Goal: Task Accomplishment & Management: Use online tool/utility

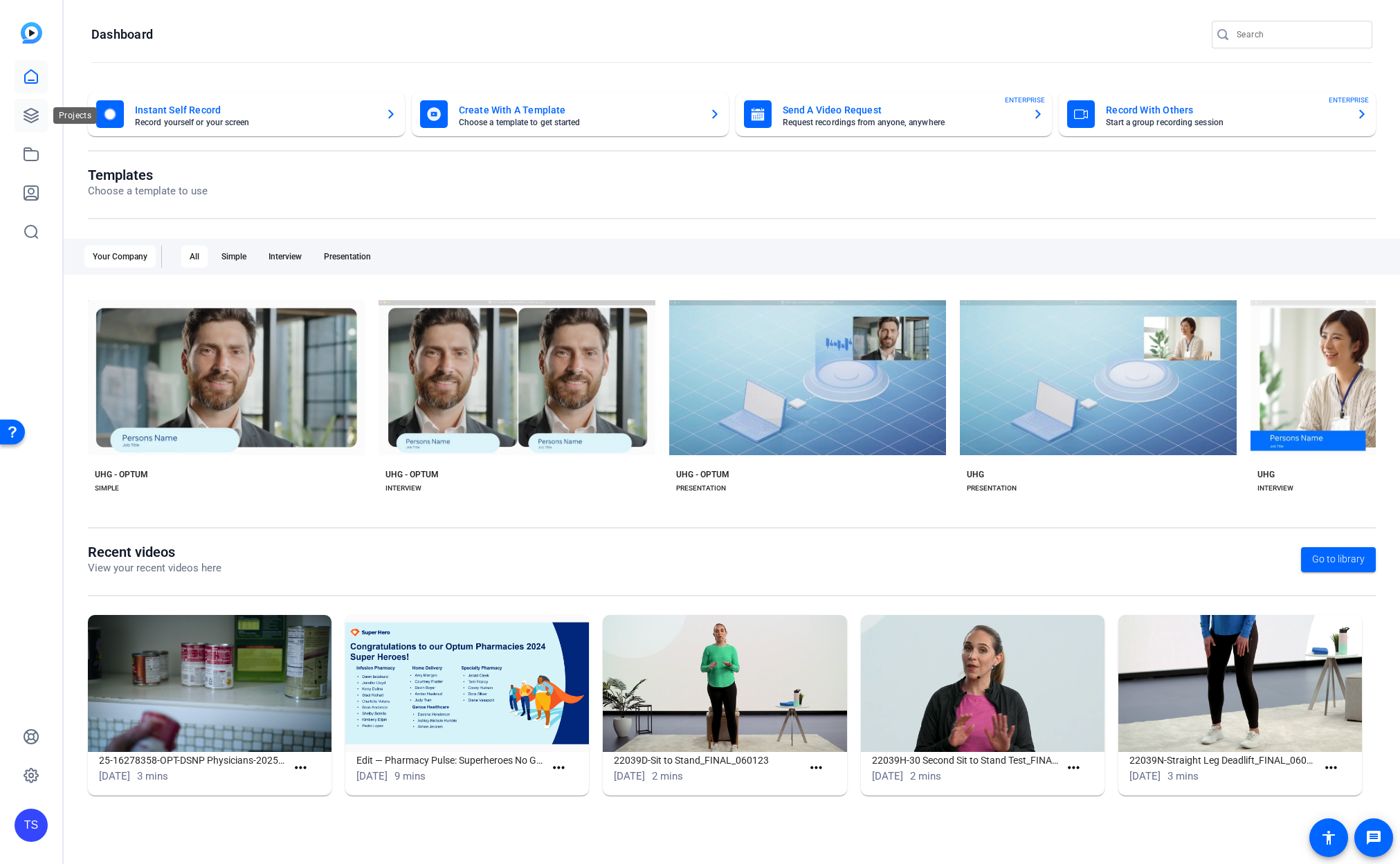
click at [37, 115] on icon at bounding box center [31, 115] width 14 height 14
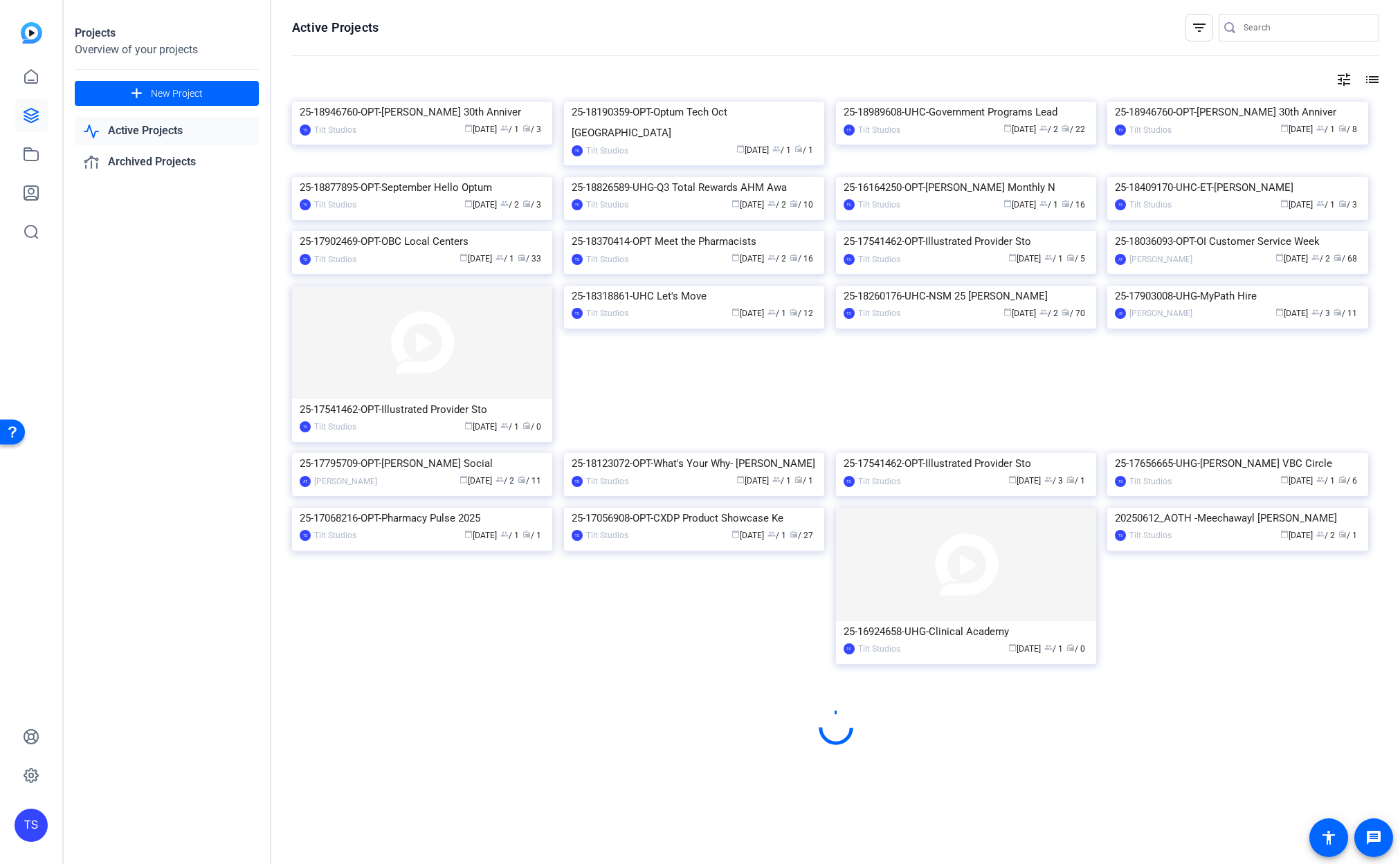
click at [1253, 29] on input "Search" at bounding box center [1305, 27] width 124 height 17
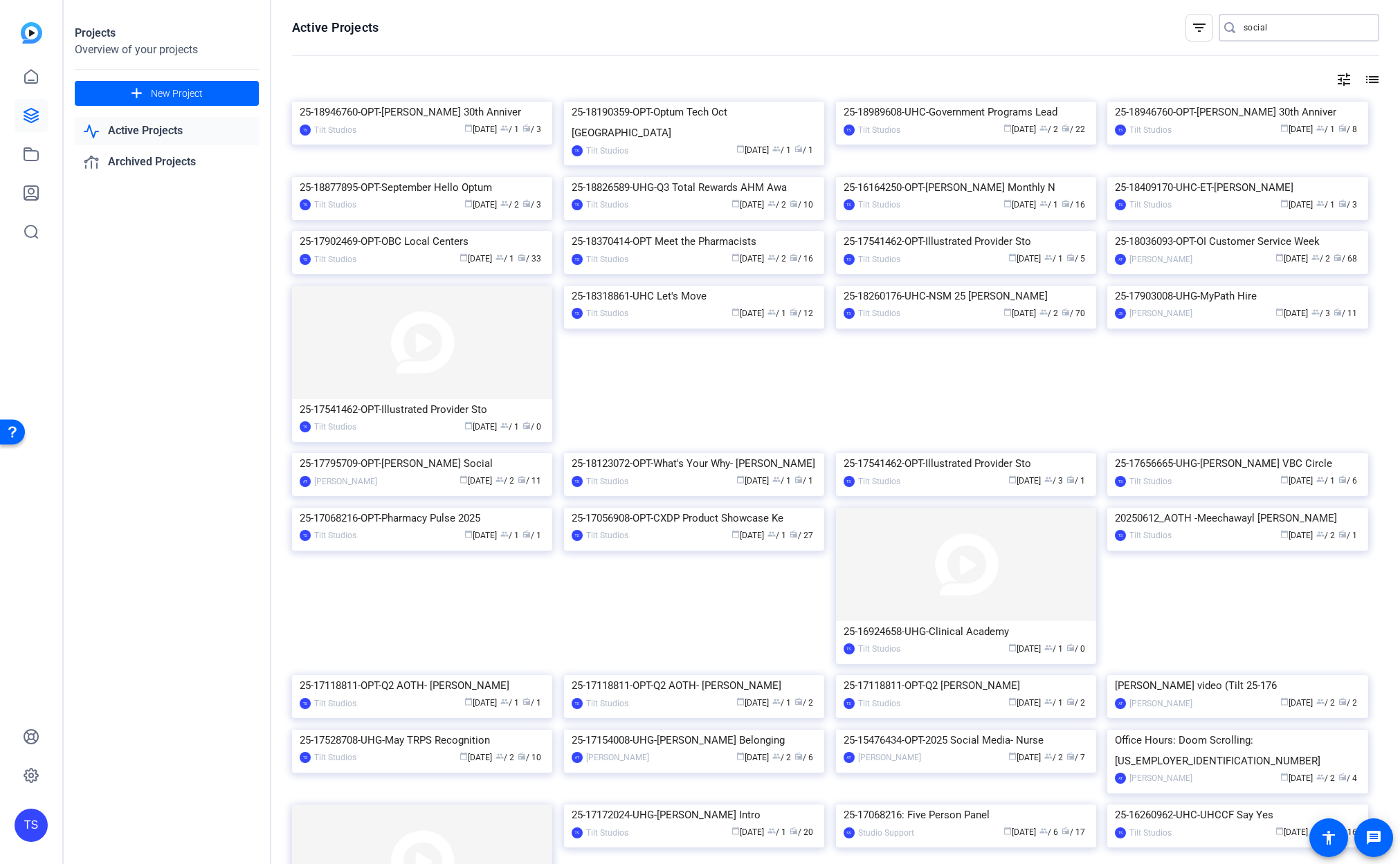
type input "social"
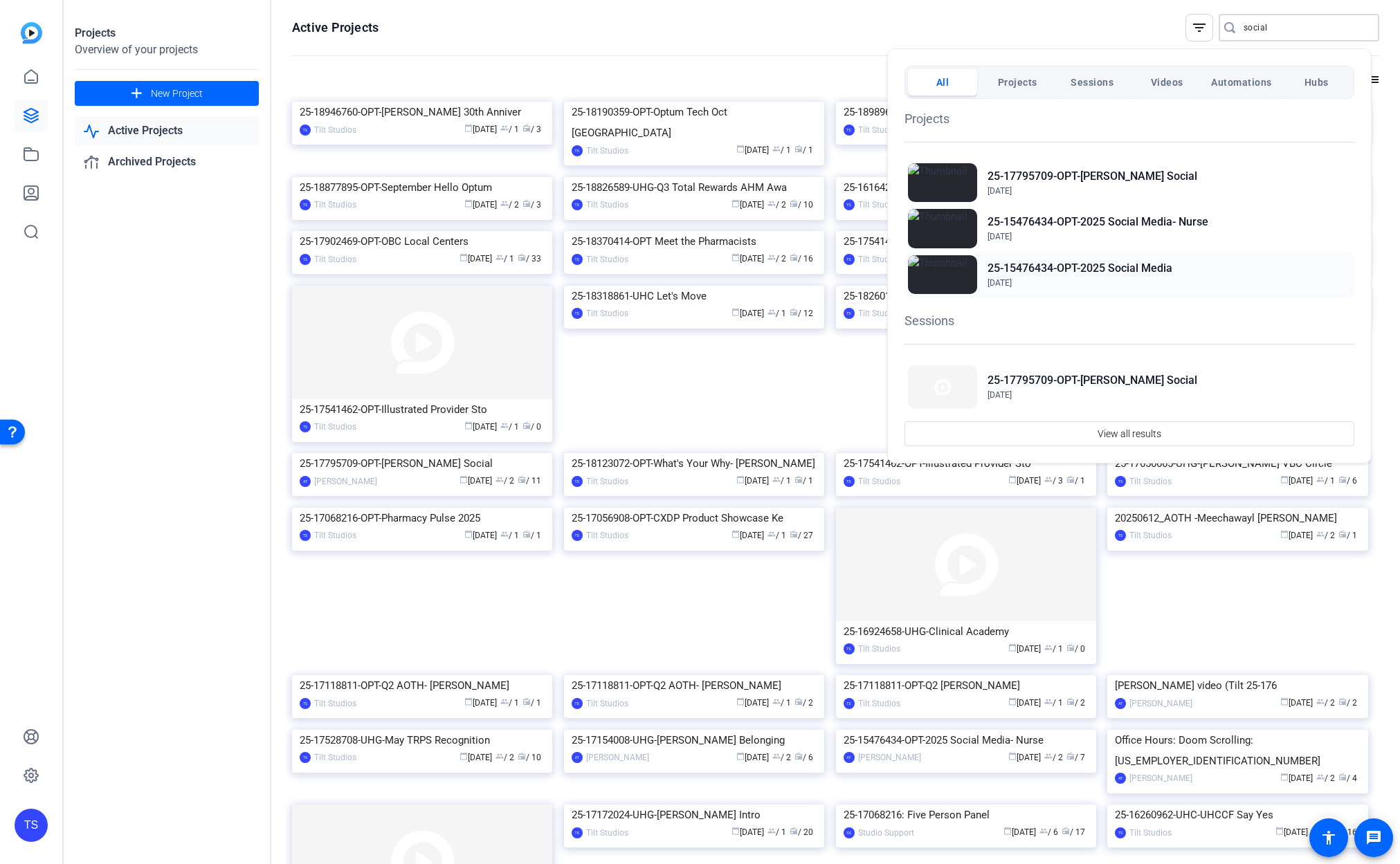
click at [1094, 265] on h2 "25-15476434-OPT-2025 Social Media" at bounding box center [1079, 268] width 185 height 17
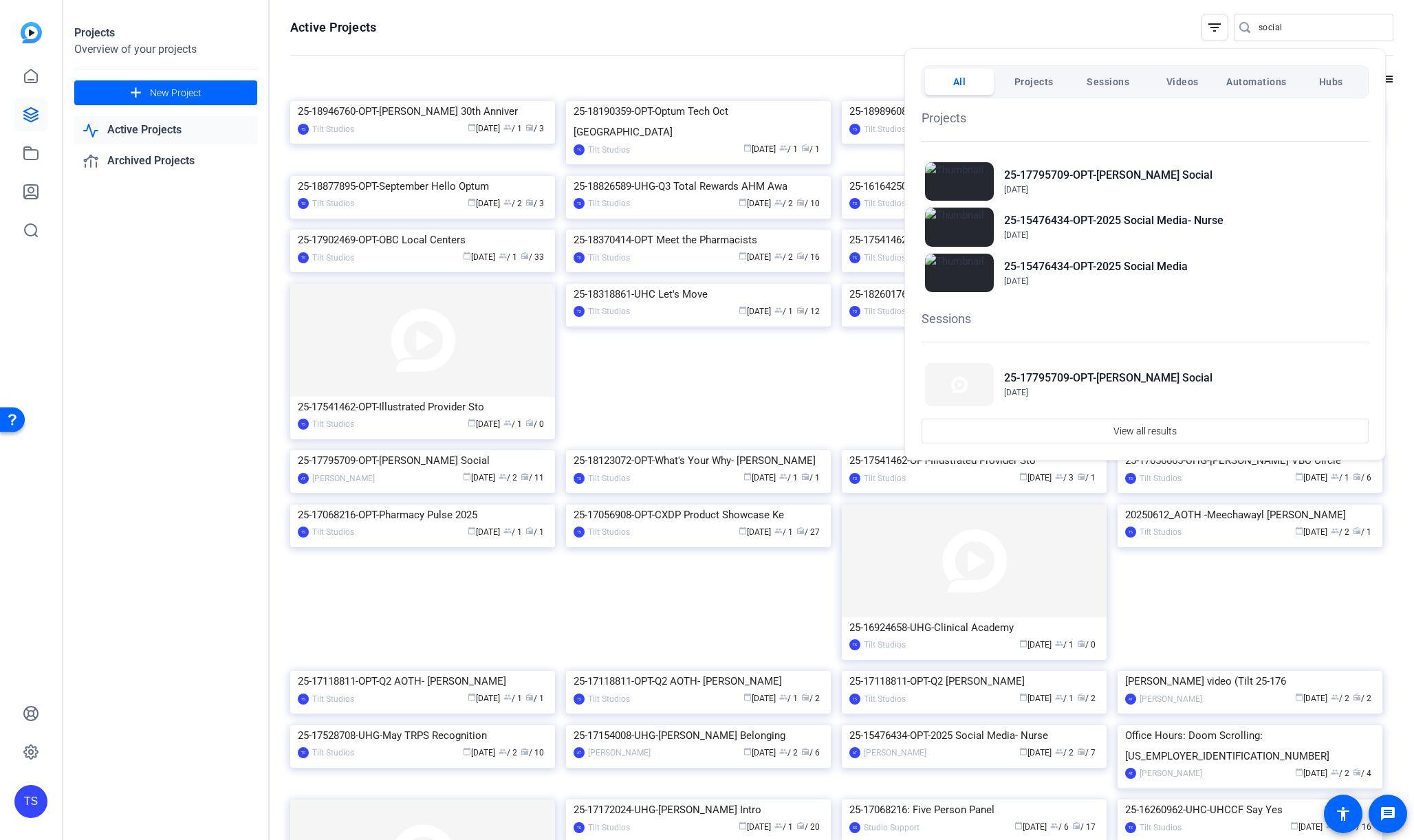
drag, startPoint x: 142, startPoint y: 260, endPoint x: 144, endPoint y: 269, distance: 9.2
click at [143, 264] on div at bounding box center [707, 420] width 1414 height 840
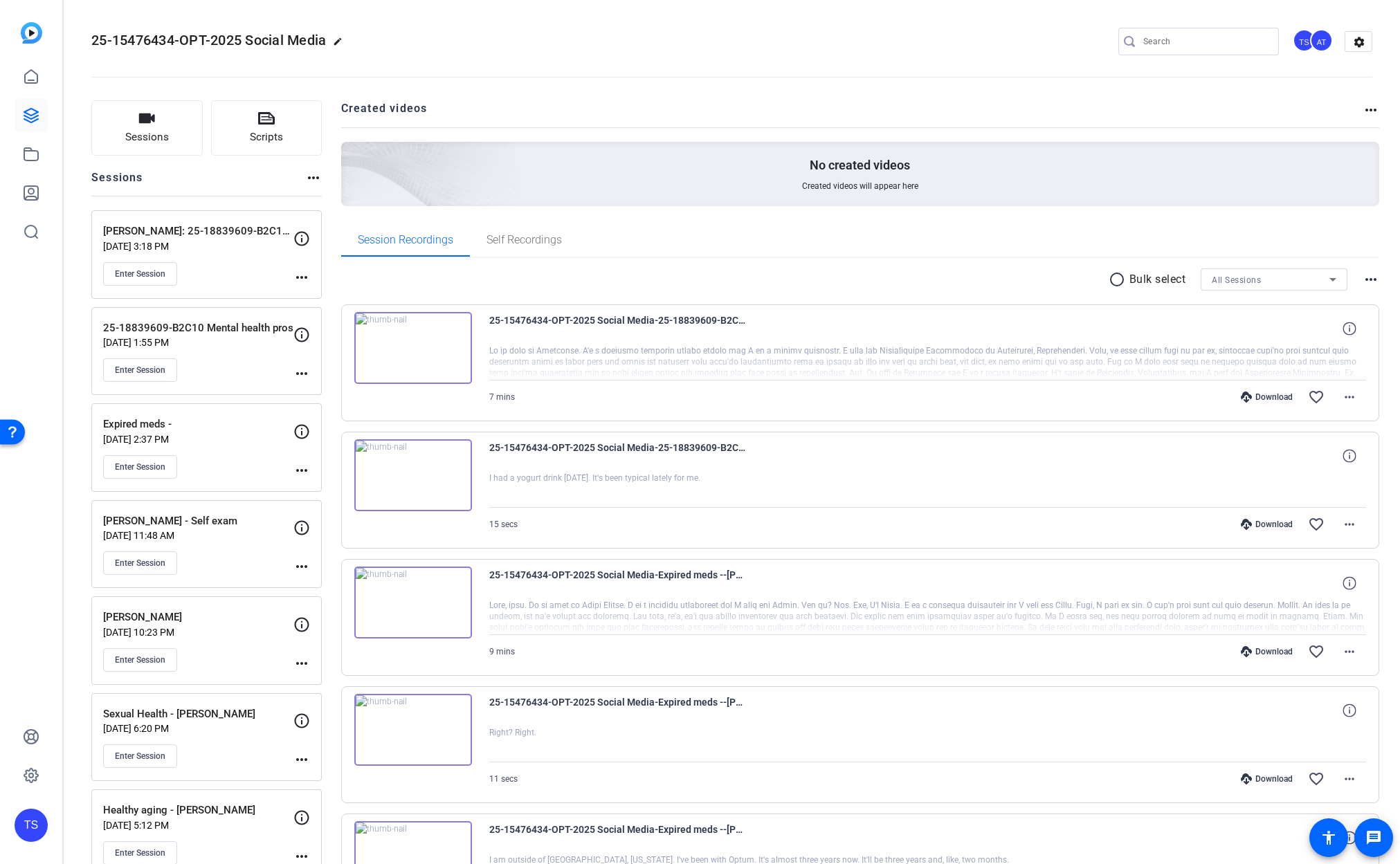
click at [245, 348] on div "25-18839609-B2C10 Mental health pros Sep 16, 2025 @ 1:55 PM Enter Session" at bounding box center [198, 351] width 190 height 63
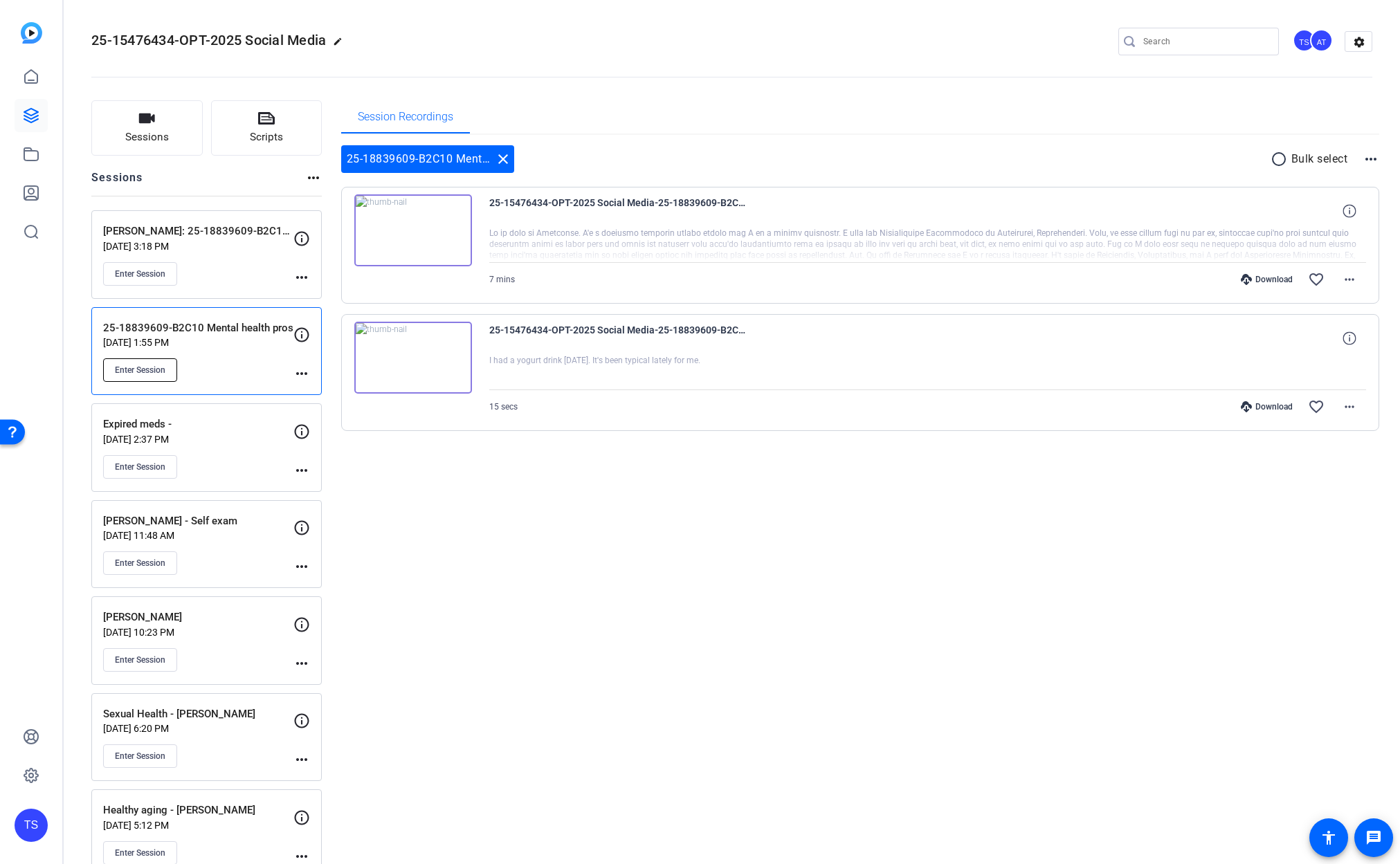
click at [144, 377] on button "Enter Session" at bounding box center [140, 370] width 74 height 24
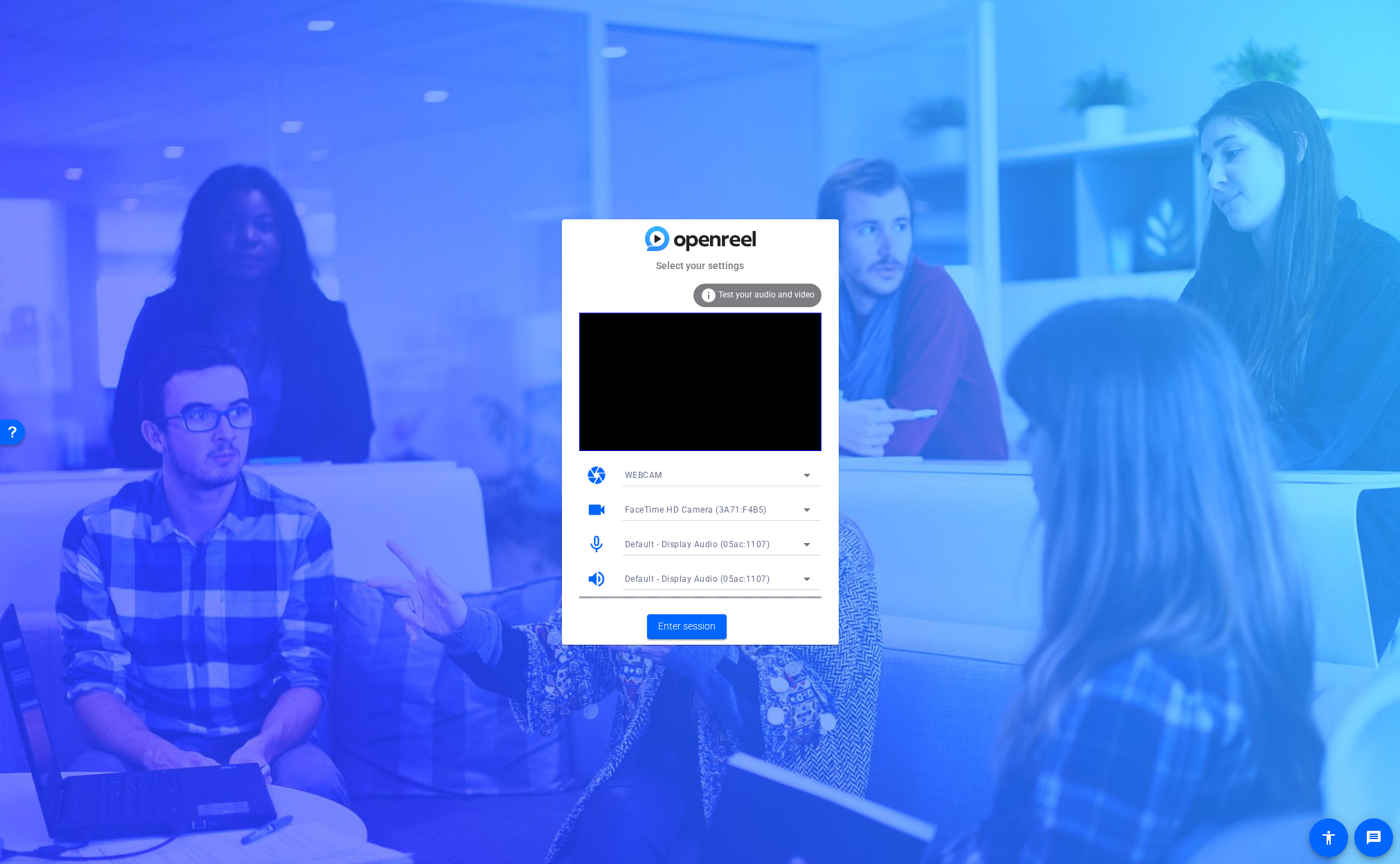
click at [702, 505] on span "FaceTime HD Camera (3A71:F4B5)" at bounding box center [695, 509] width 142 height 9
click at [704, 560] on span "FaceTime HD Camera (Display) (05ac:1112)" at bounding box center [712, 560] width 176 height 17
click at [693, 630] on span "Enter session" at bounding box center [687, 627] width 58 height 14
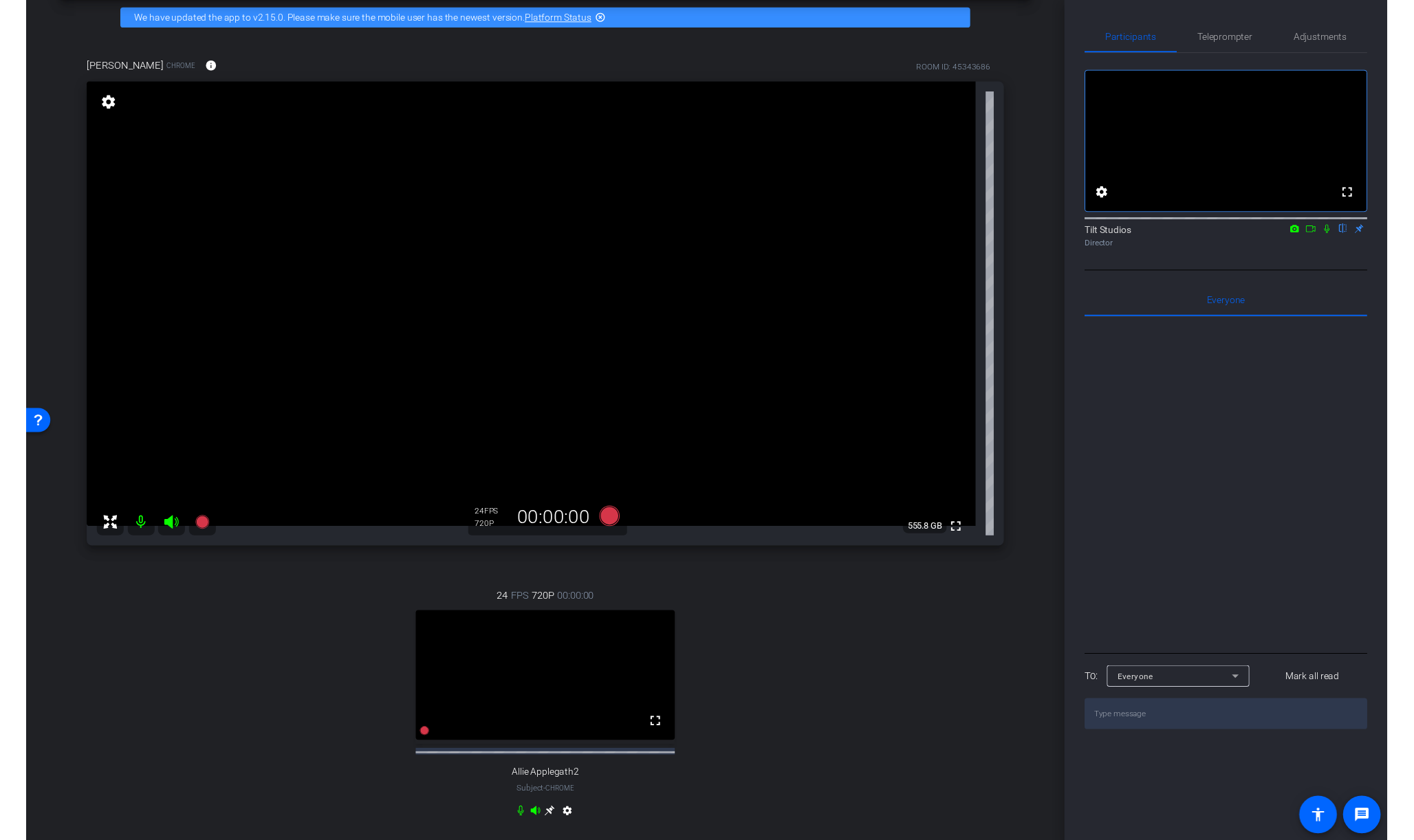
scroll to position [61, 0]
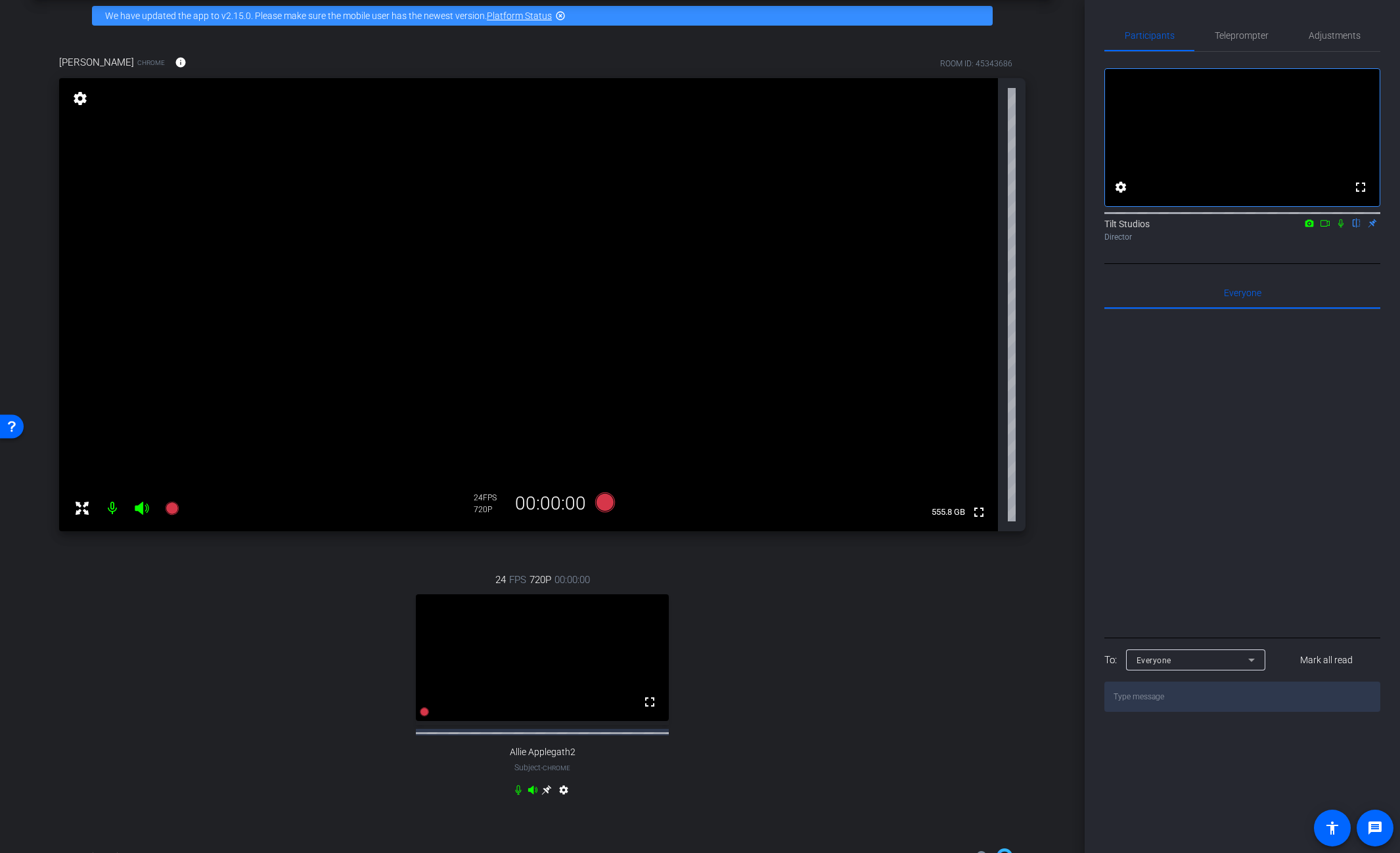
click at [1052, 481] on div "arrow_back 25-18839609-B2C10 Mental health pros Back to project Send invite acc…" at bounding box center [542, 367] width 1084 height 853
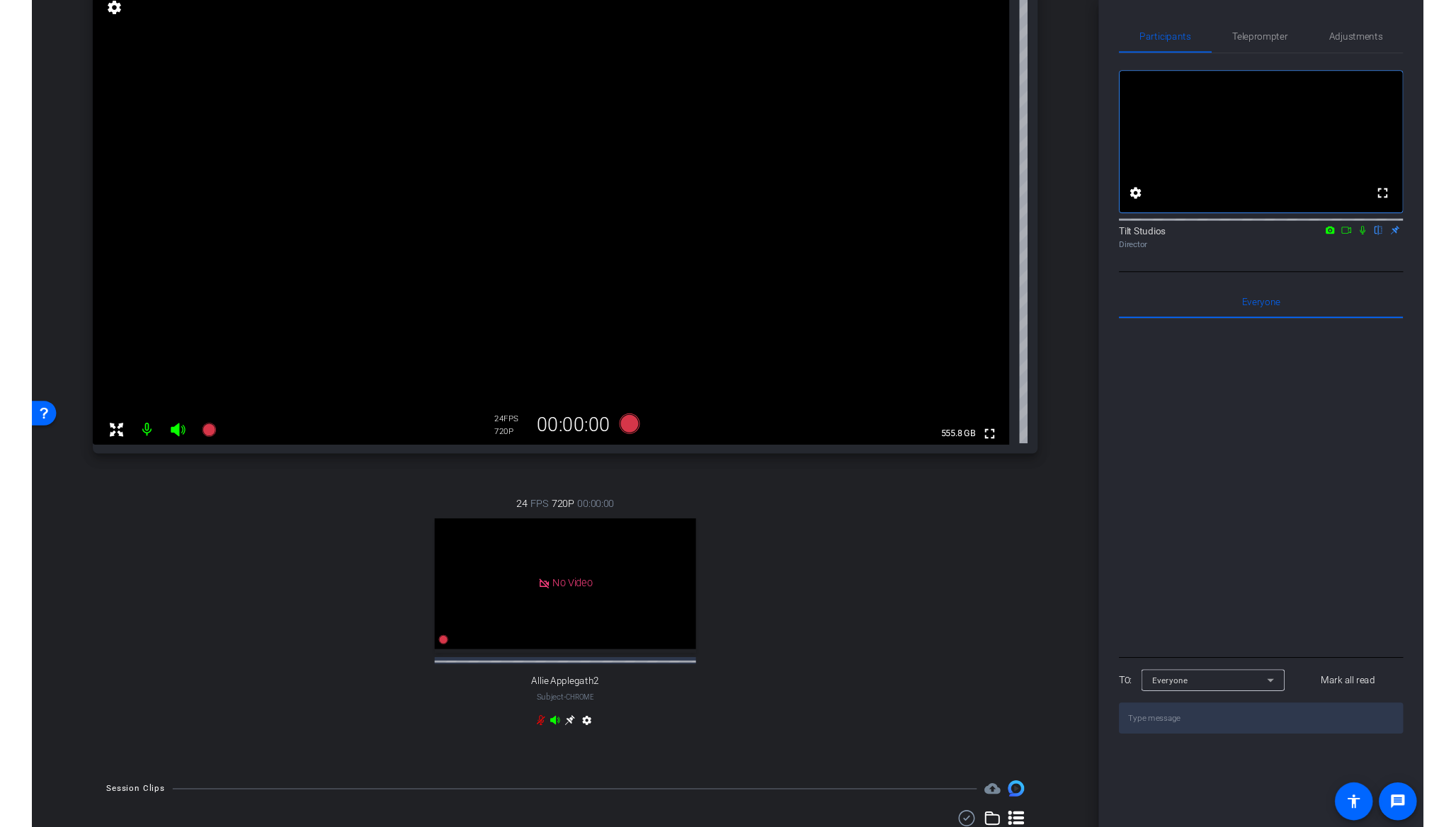
scroll to position [158, 0]
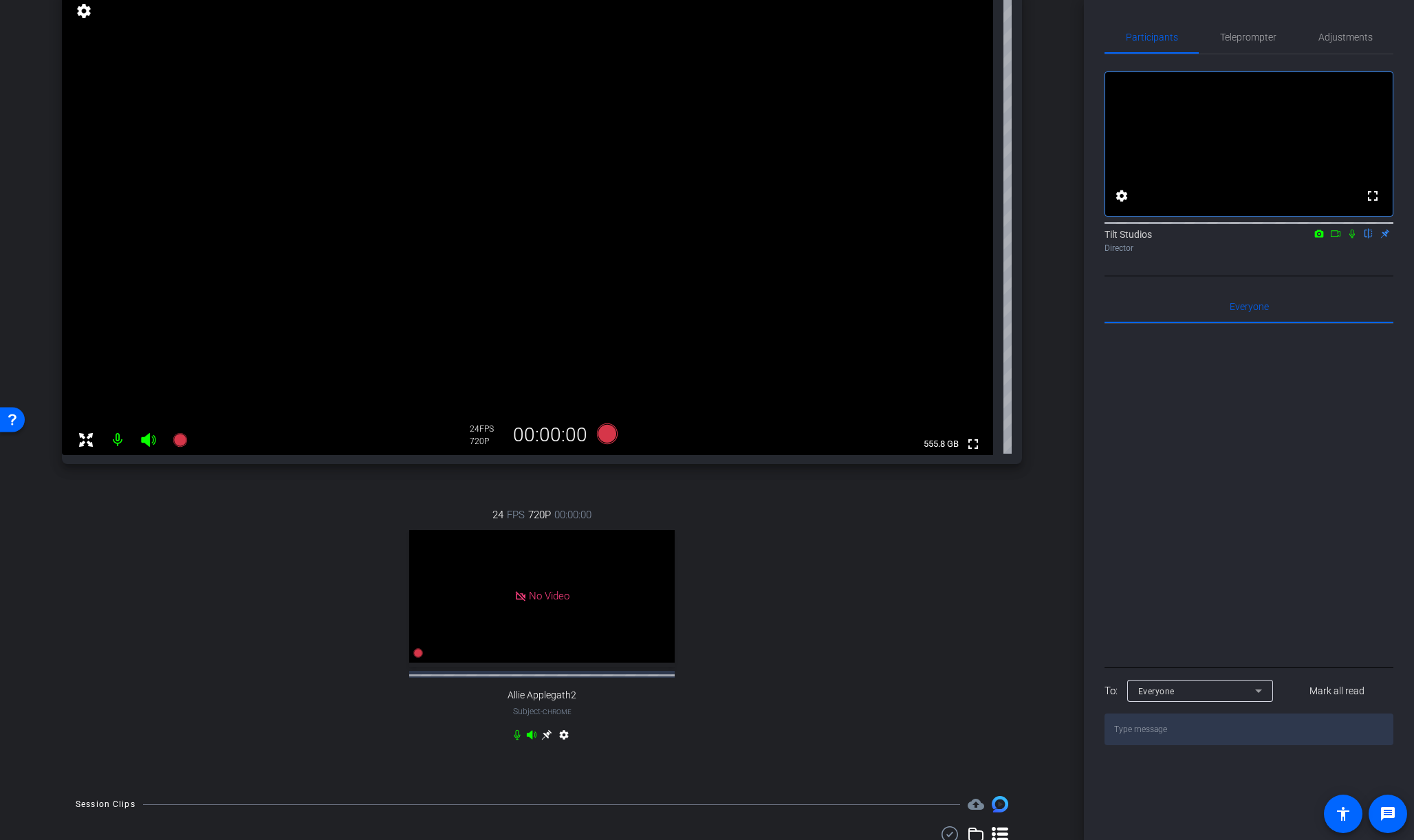
click at [1062, 84] on div "arrow_back 25-18839609-B2C10 Mental health pros Back to project Send invite acc…" at bounding box center [542, 267] width 1084 height 840
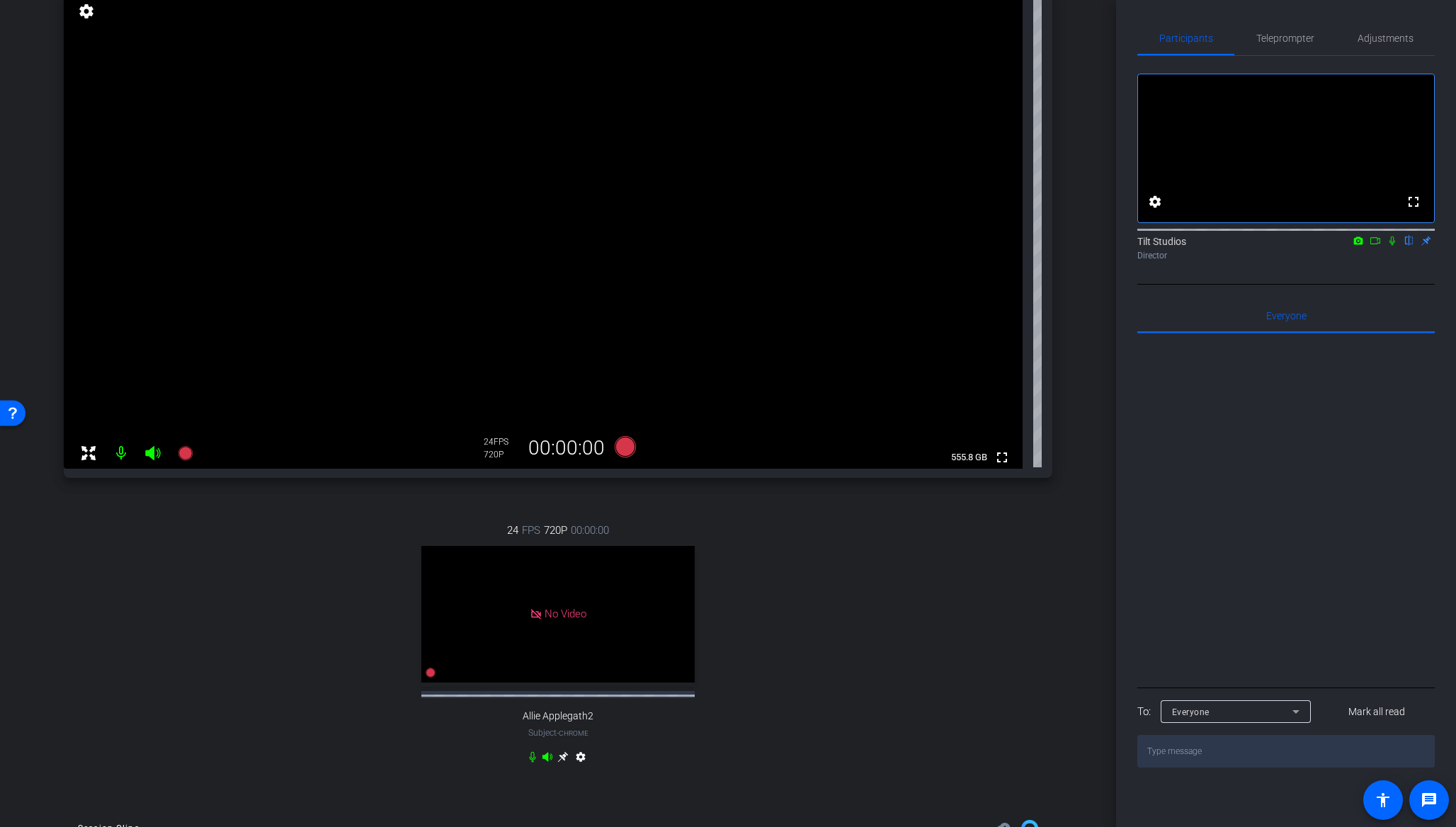
click at [1066, 339] on div "Jen Chrome info ROOM ID: 45343686 fullscreen settings 555.8 GB 24 FPS 720P 00:0…" at bounding box center [558, 373] width 1046 height 865
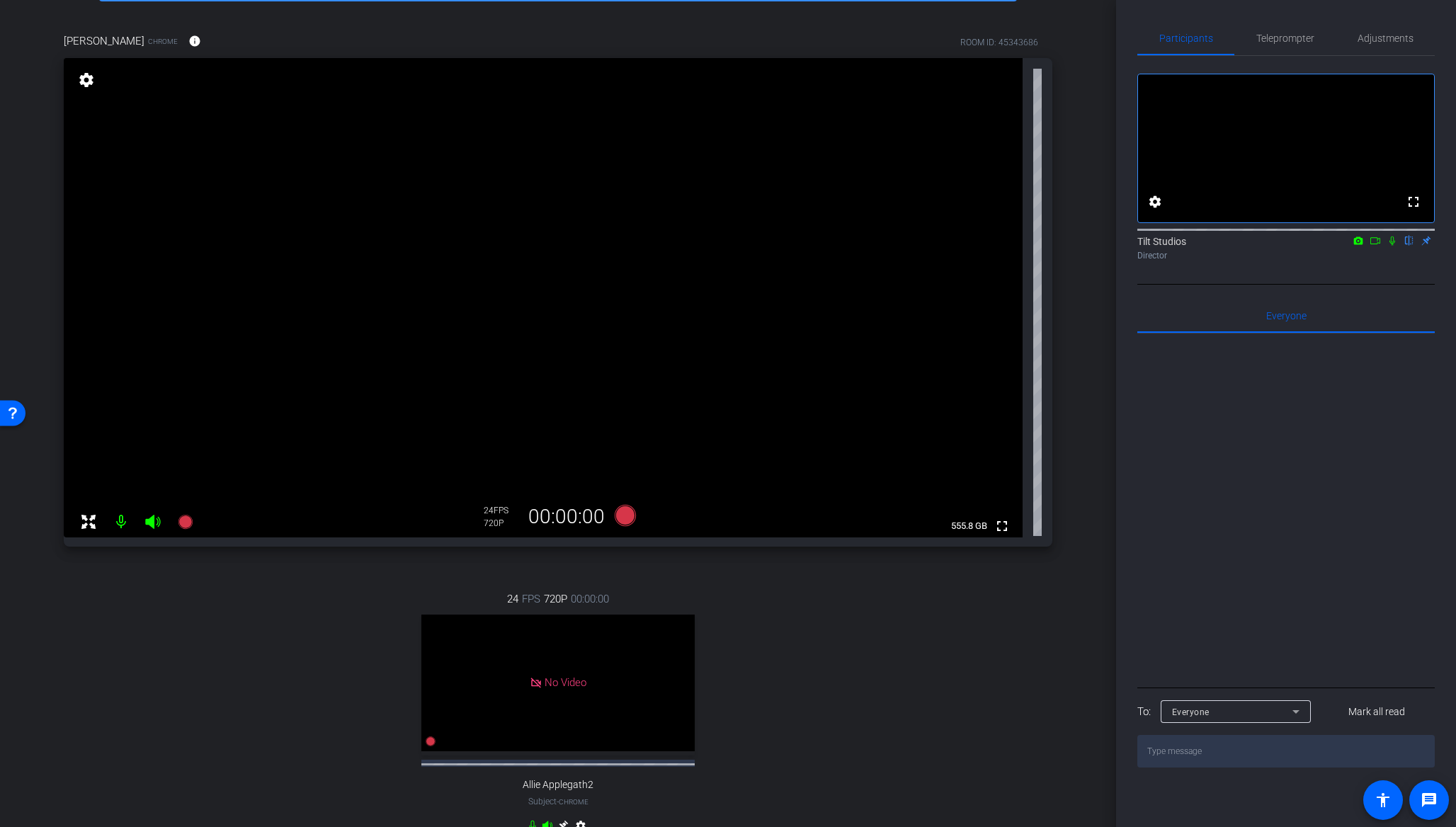
scroll to position [102, 0]
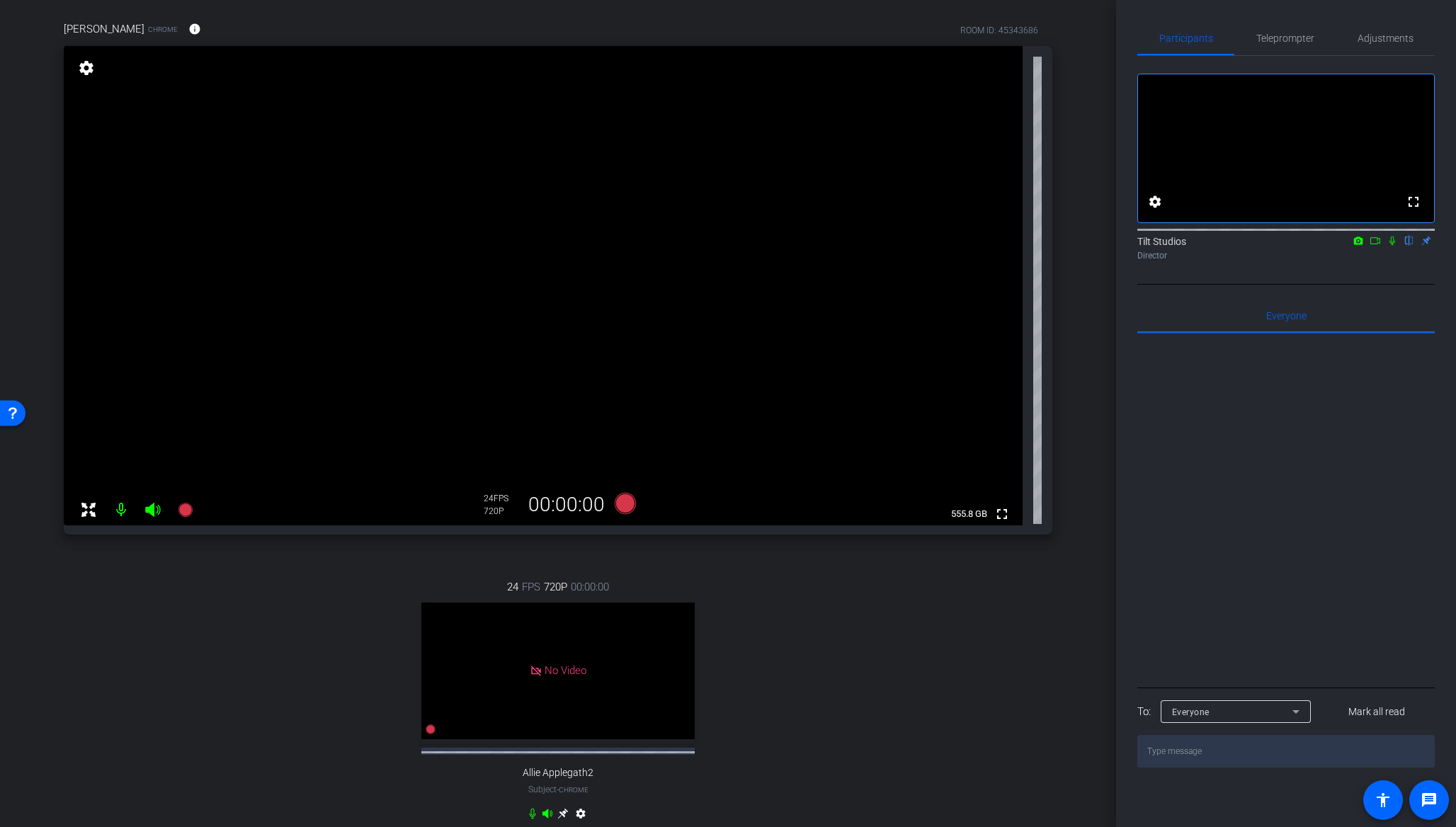
click at [932, 650] on div "24 FPS 720P 00:00:00 No Video Allie Applegath2 Subject - Chrome settings" at bounding box center [558, 702] width 989 height 292
